Goal: Information Seeking & Learning: Check status

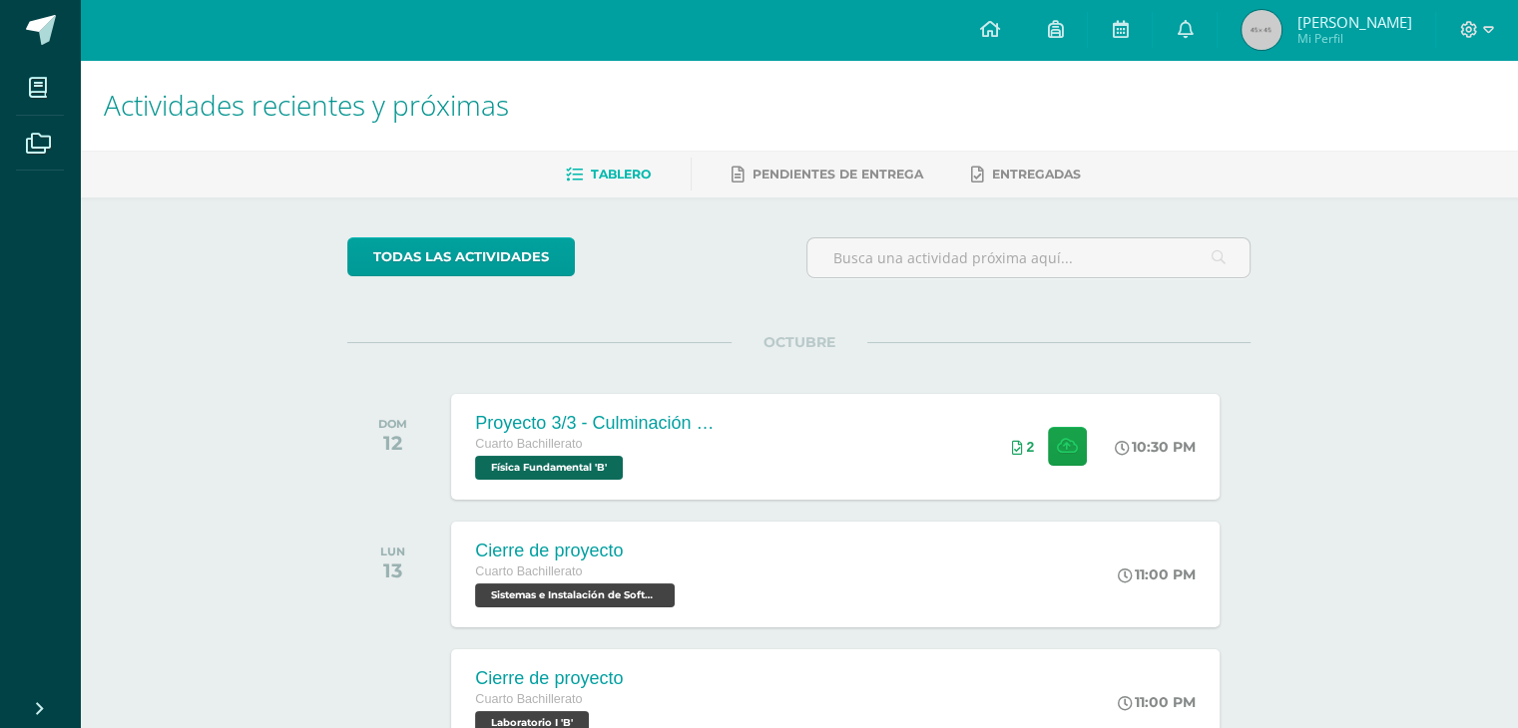
click at [1335, 25] on span "[PERSON_NAME]" at bounding box center [1353, 22] width 115 height 20
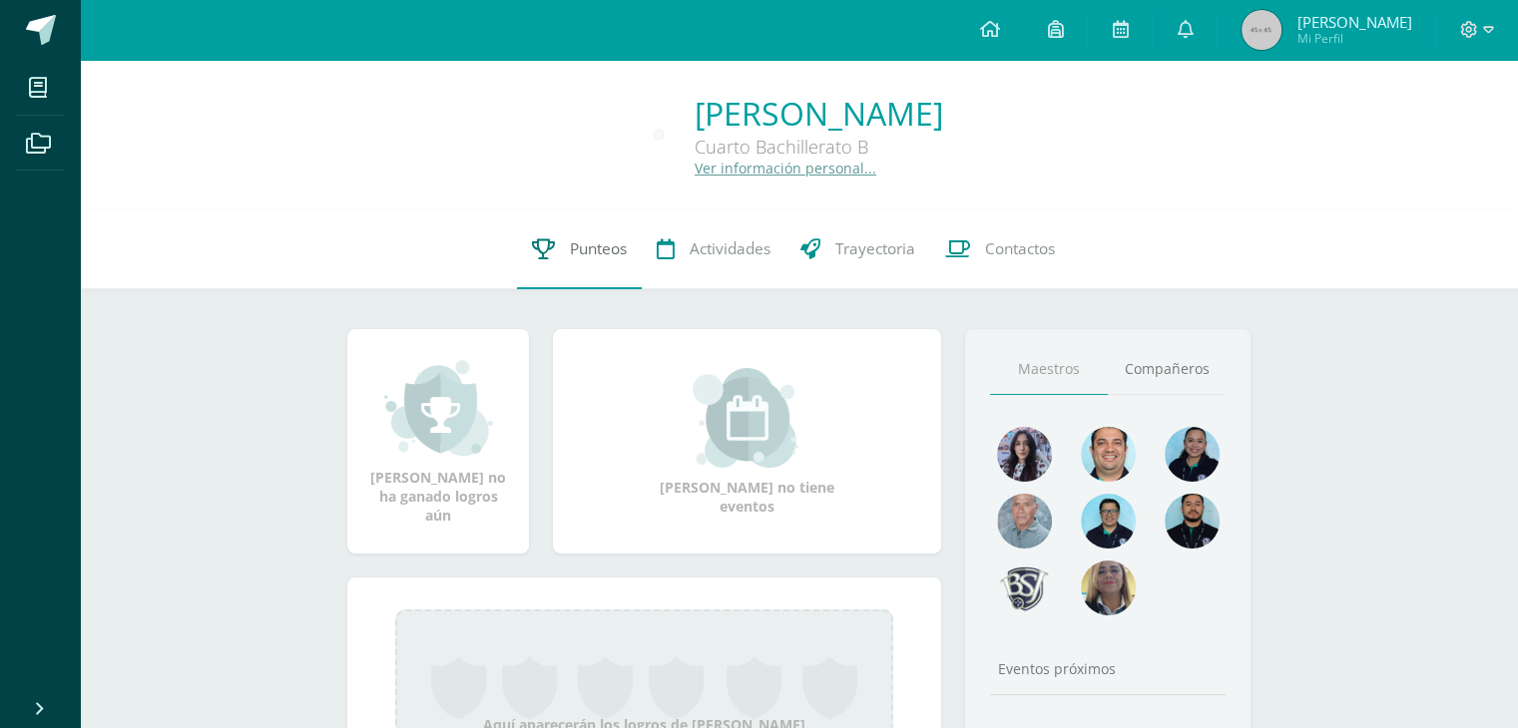
click at [562, 236] on link "Punteos" at bounding box center [579, 250] width 125 height 80
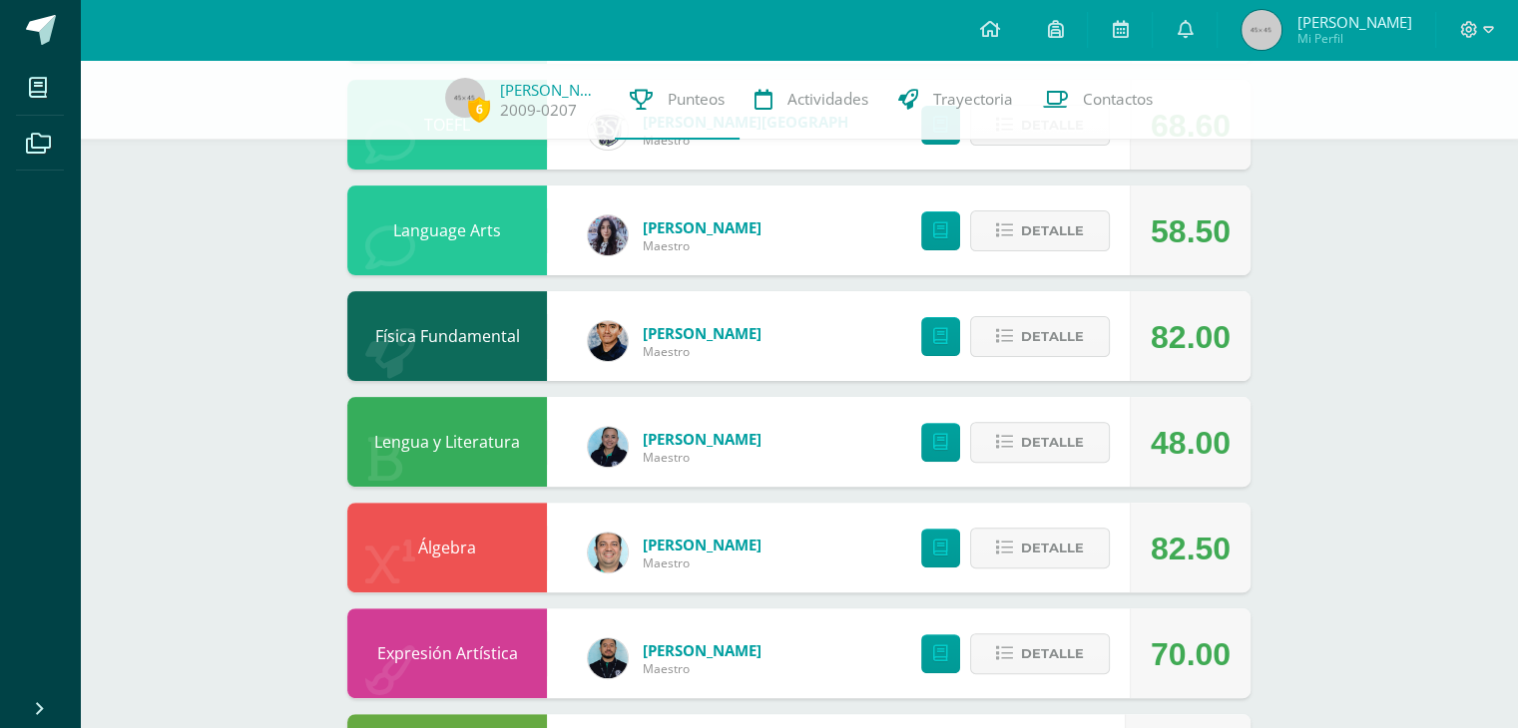
scroll to position [599, 0]
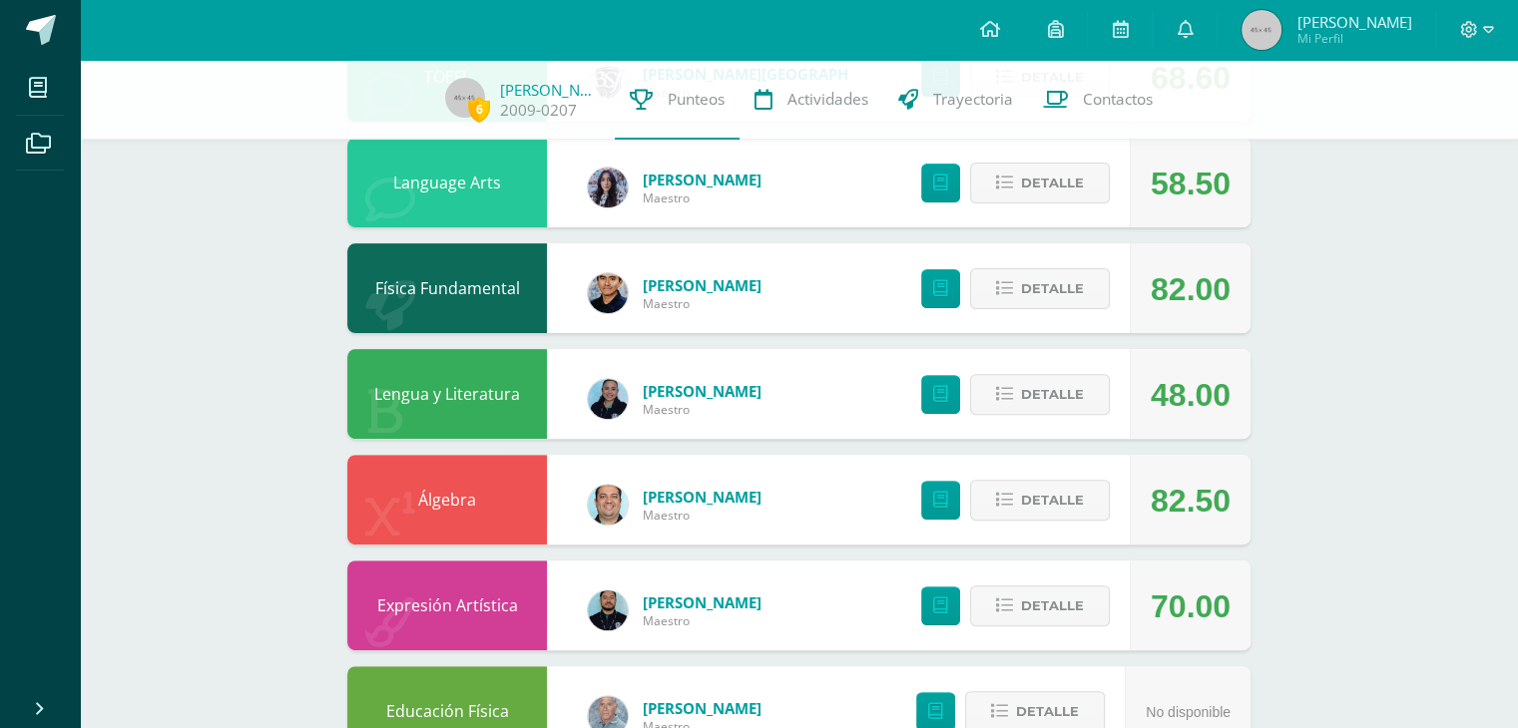
click at [1070, 536] on div "Detalle" at bounding box center [1010, 500] width 238 height 90
click at [1047, 513] on span "Detalle" at bounding box center [1052, 500] width 63 height 37
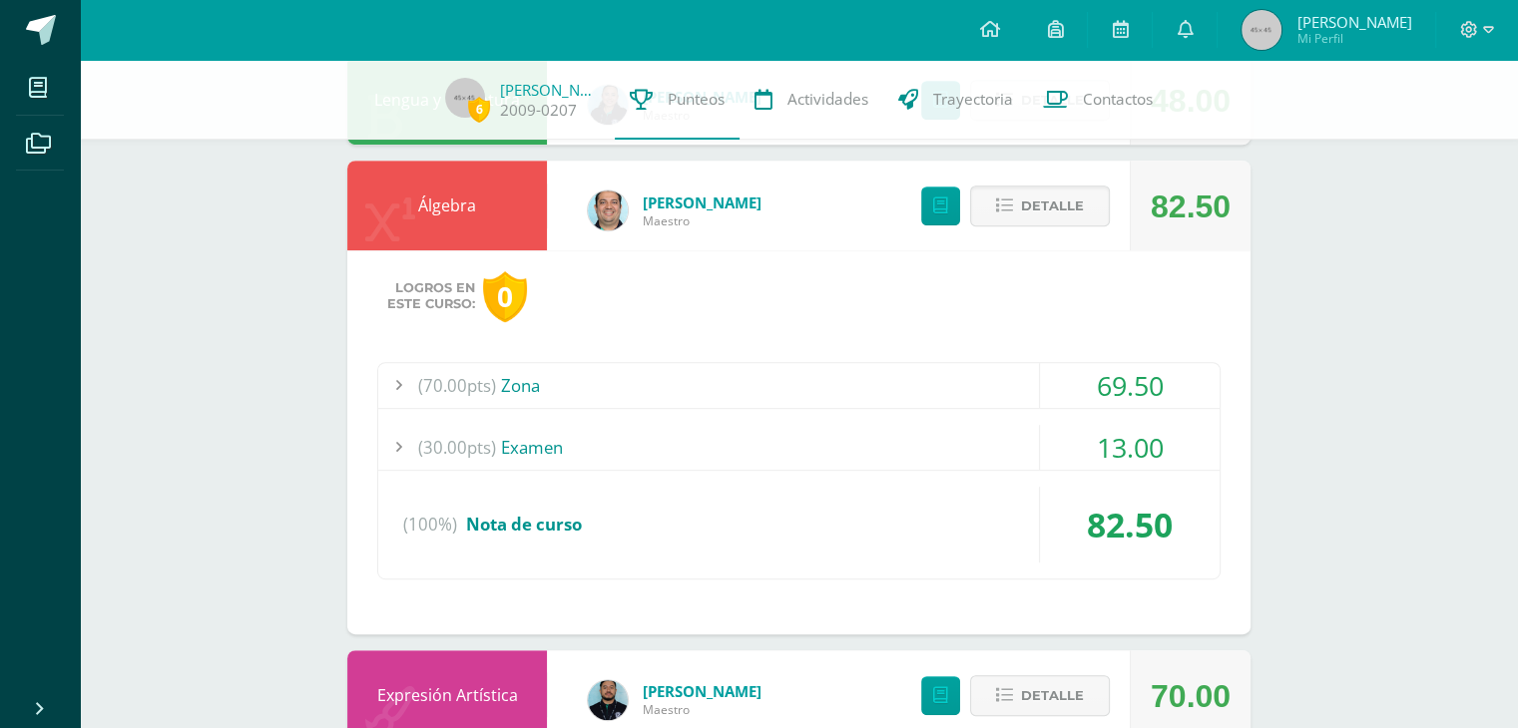
scroll to position [898, 0]
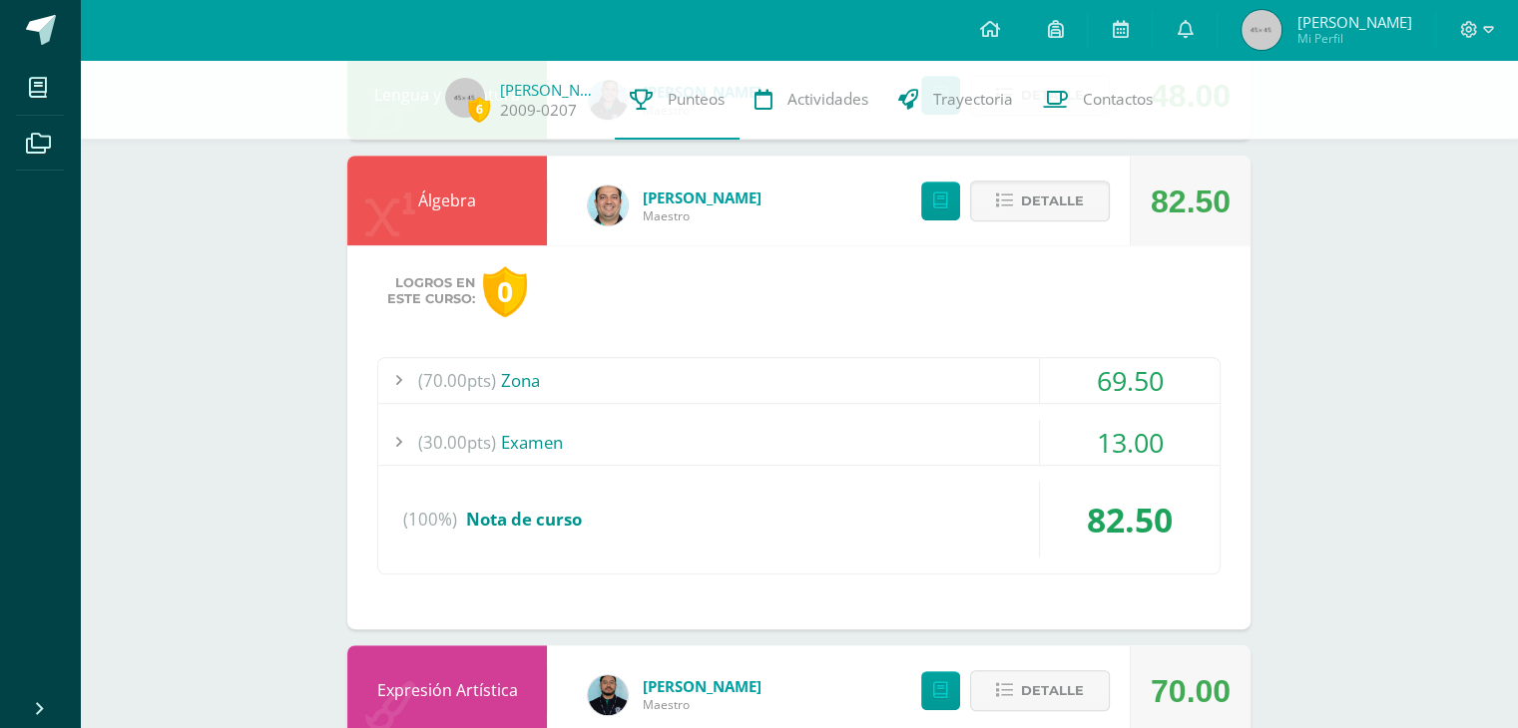
click at [696, 440] on div "(30.00pts) Examen" at bounding box center [798, 442] width 841 height 45
